Goal: Find specific page/section: Find specific page/section

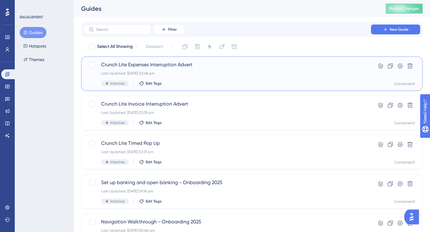
click at [215, 69] on div "Crunch Lite Expenses Interruption Advert Last Updated: [DATE] 03:48 pm Inactive…" at bounding box center [227, 73] width 252 height 25
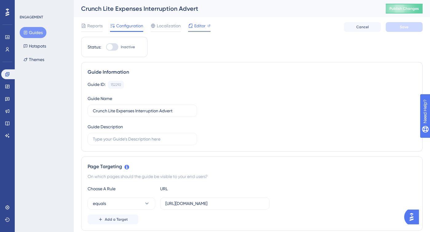
click at [192, 22] on div at bounding box center [190, 25] width 5 height 7
